Goal: Task Accomplishment & Management: Manage account settings

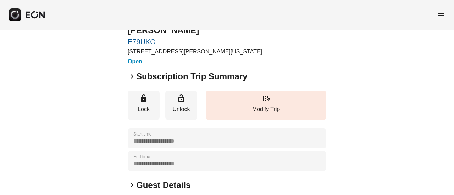
scroll to position [71, 0]
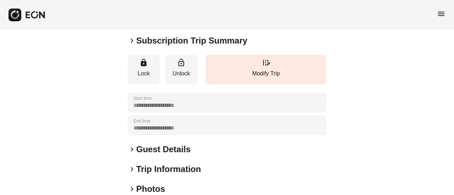
scroll to position [177, 0]
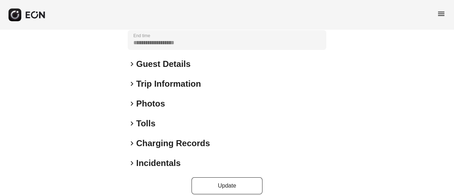
click at [167, 63] on h2 "Guest Details" at bounding box center [163, 63] width 54 height 11
